Goal: Task Accomplishment & Management: Complete application form

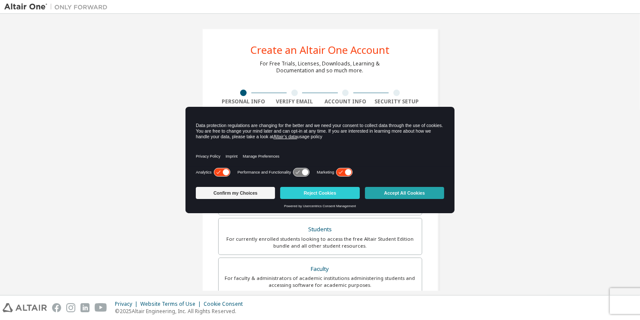
click at [418, 194] on button "Accept All Cookies" at bounding box center [404, 193] width 79 height 12
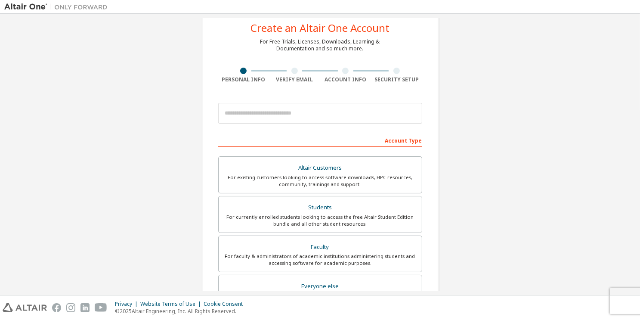
scroll to position [43, 0]
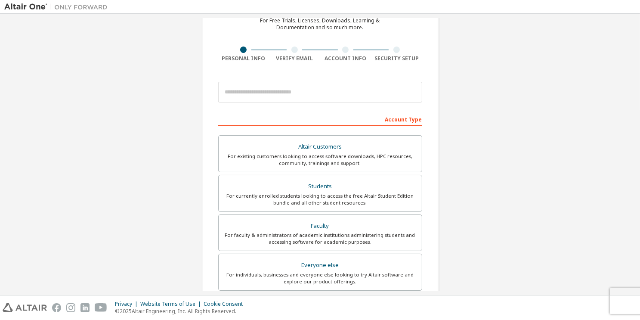
click at [630, 299] on div "Privacy Website Terms of Use Cookie Consent © 2025 Altair Engineering, Inc. All…" at bounding box center [320, 307] width 640 height 25
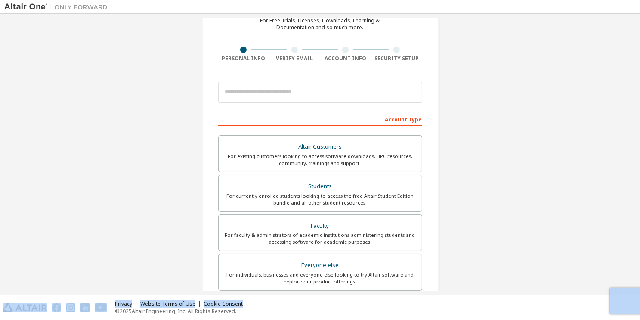
drag, startPoint x: 627, startPoint y: 297, endPoint x: 568, endPoint y: 289, distance: 59.6
click at [566, 293] on div "Create an Altair One Account For Free Trials, Licenses, Downloads, Learning & D…" at bounding box center [320, 160] width 640 height 320
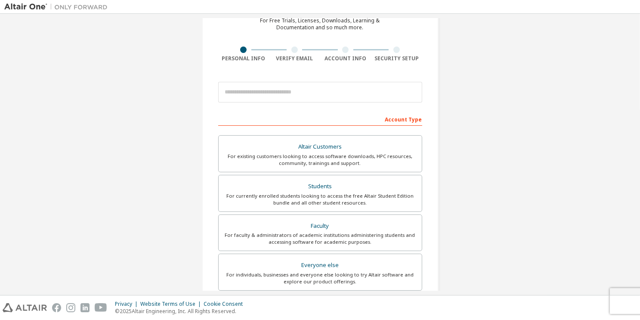
click at [514, 220] on div "Create an Altair One Account For Free Trials, Licenses, Downloads, Learning & D…" at bounding box center [319, 203] width 631 height 456
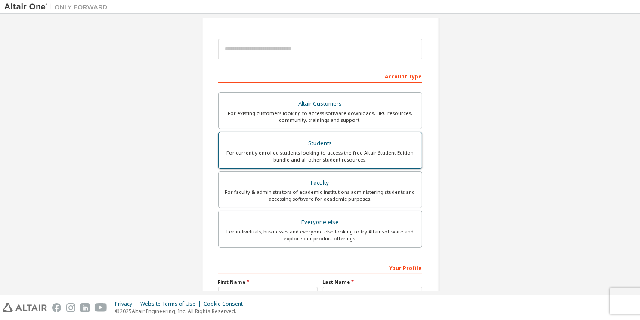
click at [383, 161] on div "For currently enrolled students looking to access the free Altair Student Editi…" at bounding box center [320, 156] width 193 height 14
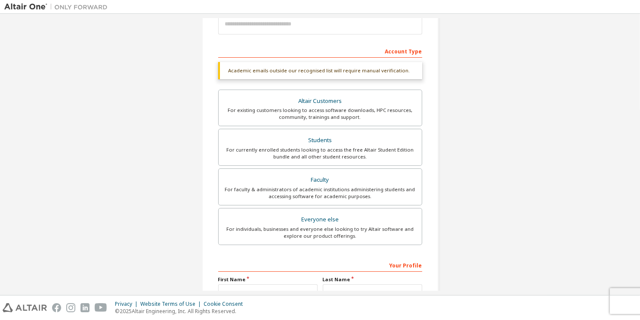
scroll to position [74, 0]
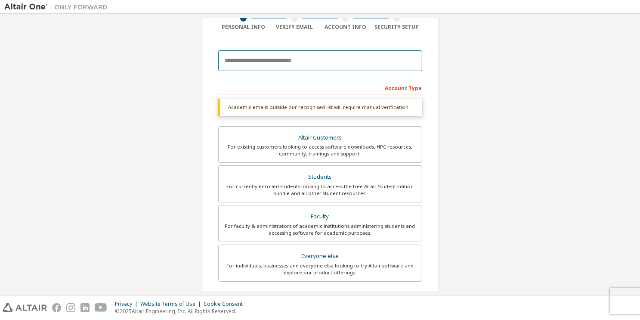
click at [322, 54] on input "email" at bounding box center [320, 60] width 204 height 21
type input "**********"
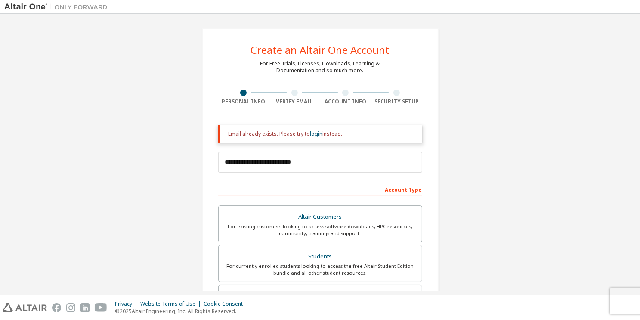
scroll to position [0, 0]
drag, startPoint x: 257, startPoint y: 119, endPoint x: 253, endPoint y: 121, distance: 4.4
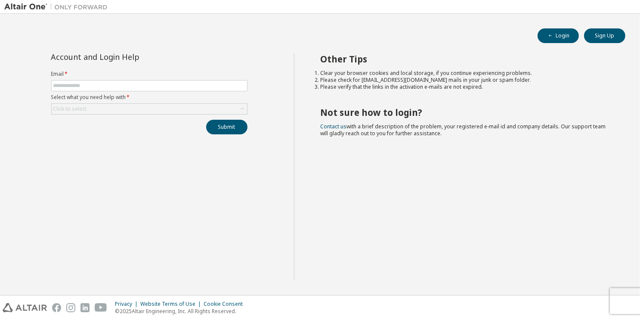
click at [205, 91] on form "Email * Select what you need help with * Click to select" at bounding box center [149, 93] width 196 height 44
click at [207, 89] on span at bounding box center [149, 85] width 196 height 11
click at [203, 86] on input "text" at bounding box center [149, 85] width 192 height 7
click at [167, 146] on div "Account and Login Help Email * Select what you need help with * Click to select…" at bounding box center [149, 166] width 290 height 227
click at [136, 79] on form "Email * Select what you need help with * Click to select" at bounding box center [149, 93] width 196 height 44
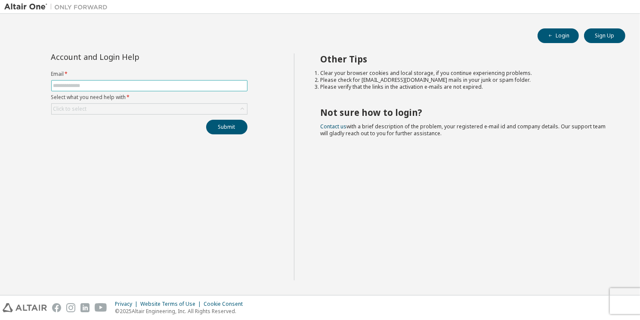
click at [142, 85] on input "text" at bounding box center [149, 85] width 192 height 7
drag, startPoint x: 167, startPoint y: 142, endPoint x: 169, endPoint y: 108, distance: 34.0
click at [166, 139] on div "Account and Login Help Email * Select what you need help with * Click to select…" at bounding box center [149, 166] width 290 height 227
click at [178, 91] on span at bounding box center [149, 85] width 196 height 11
click at [183, 88] on input "text" at bounding box center [149, 85] width 192 height 7
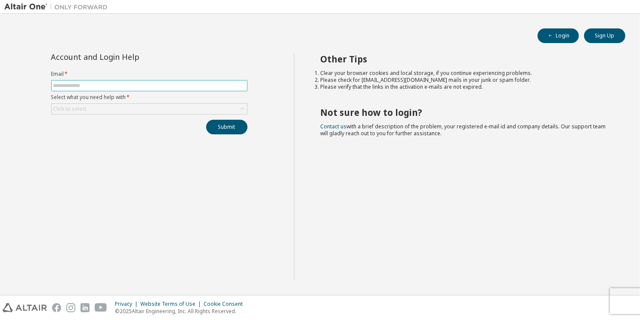
type input "**********"
click at [152, 111] on div "Click to select" at bounding box center [149, 109] width 195 height 10
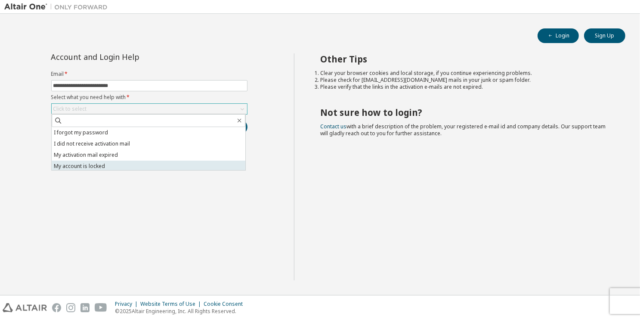
click at [136, 163] on li "My account is locked" at bounding box center [149, 166] width 194 height 11
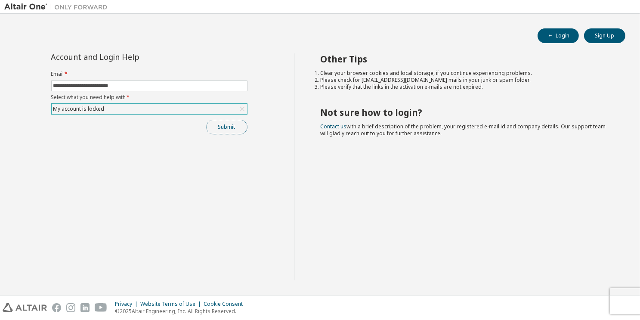
click at [226, 127] on button "Submit" at bounding box center [226, 127] width 41 height 15
